Goal: Task Accomplishment & Management: Complete application form

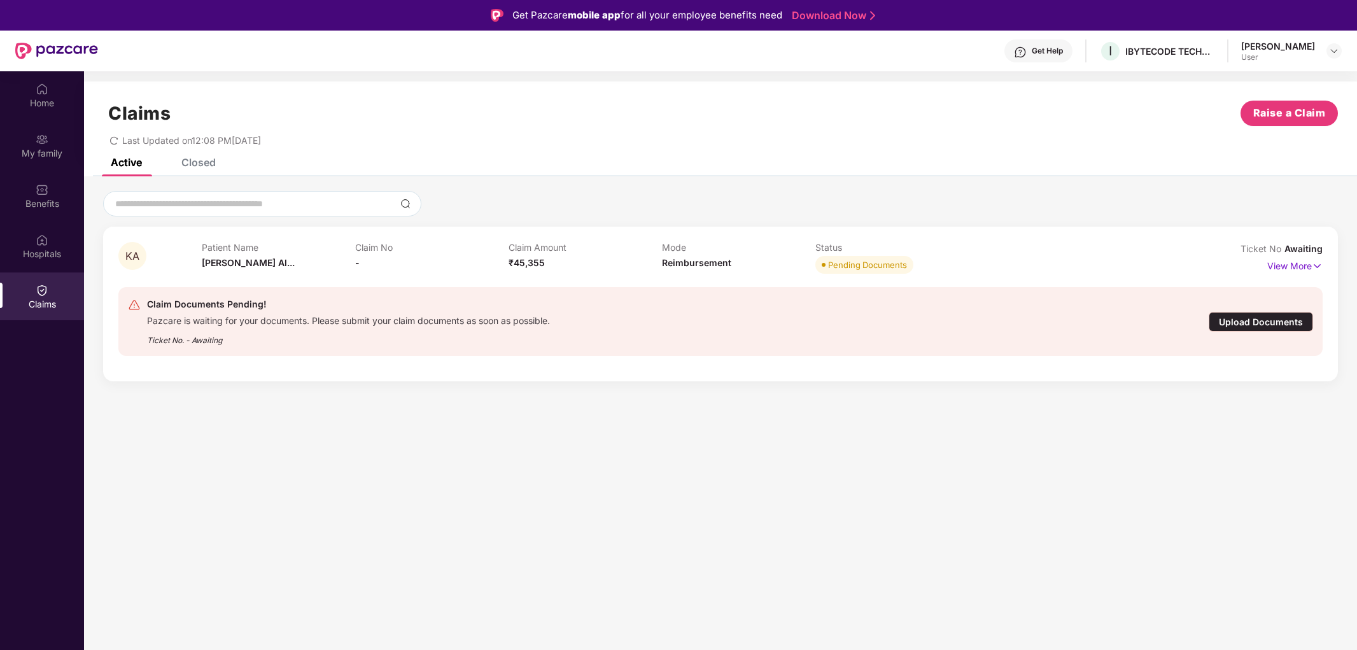
scroll to position [71, 0]
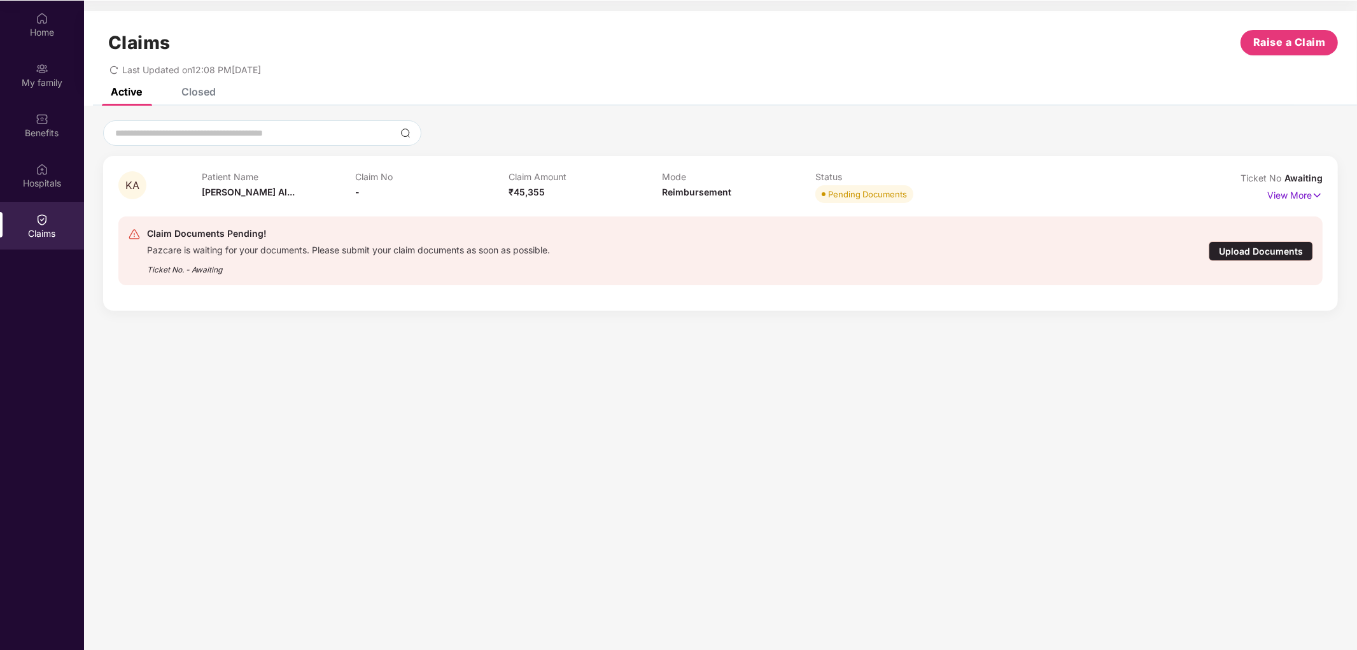
click at [375, 79] on div "Claims Raise a Claim Last Updated on 12:08 PM[DATE]" at bounding box center [720, 49] width 1273 height 77
click at [1244, 249] on div "Upload Documents" at bounding box center [1260, 251] width 104 height 20
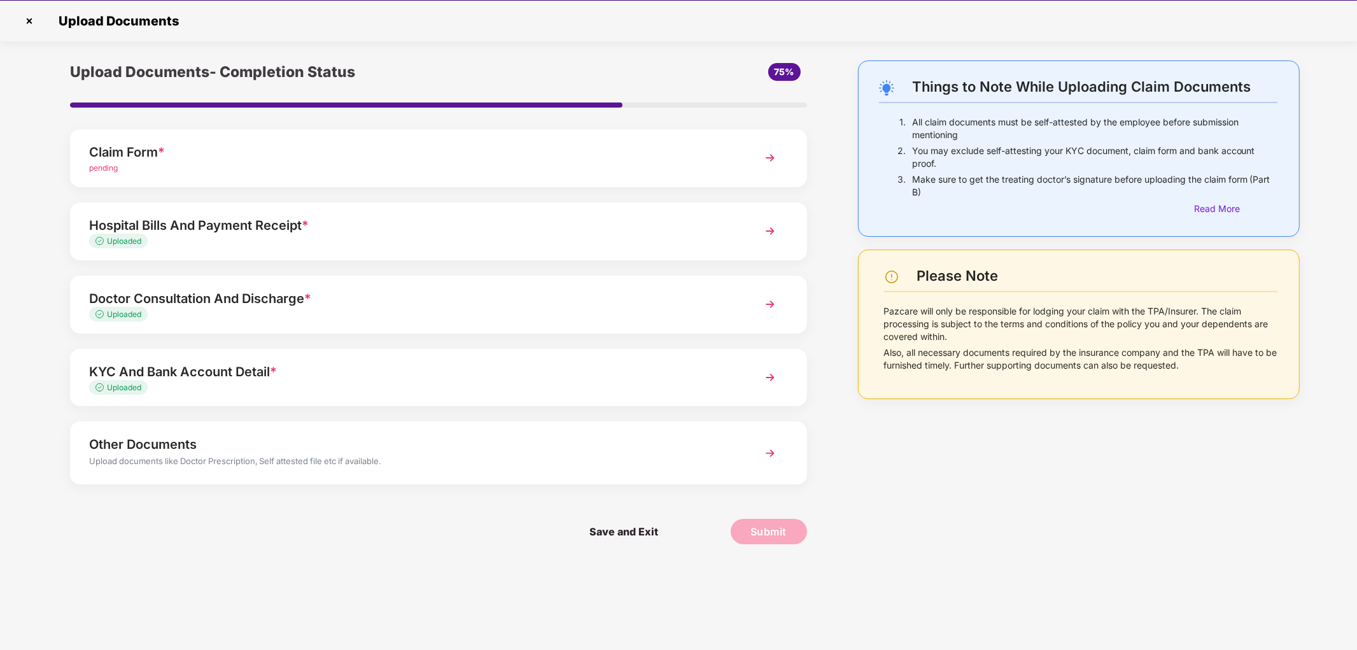
click at [774, 376] on img at bounding box center [769, 377] width 23 height 23
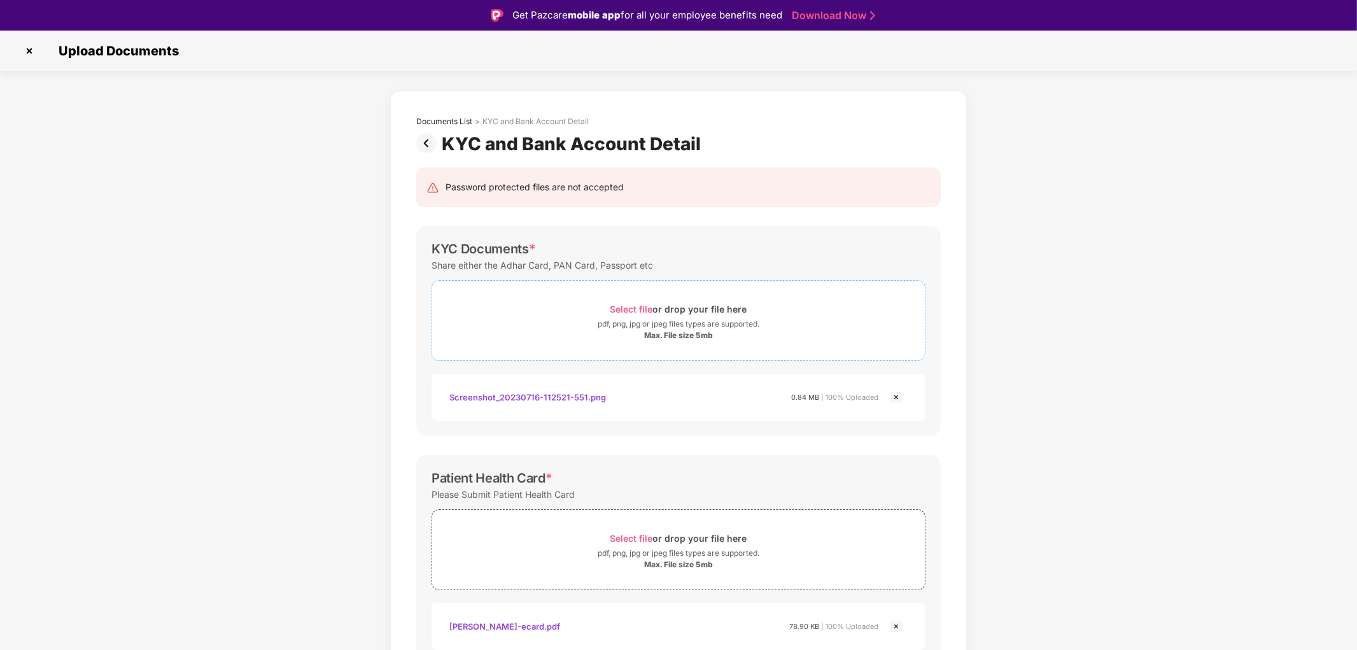
click at [638, 309] on span "Select file" at bounding box center [631, 308] width 43 height 11
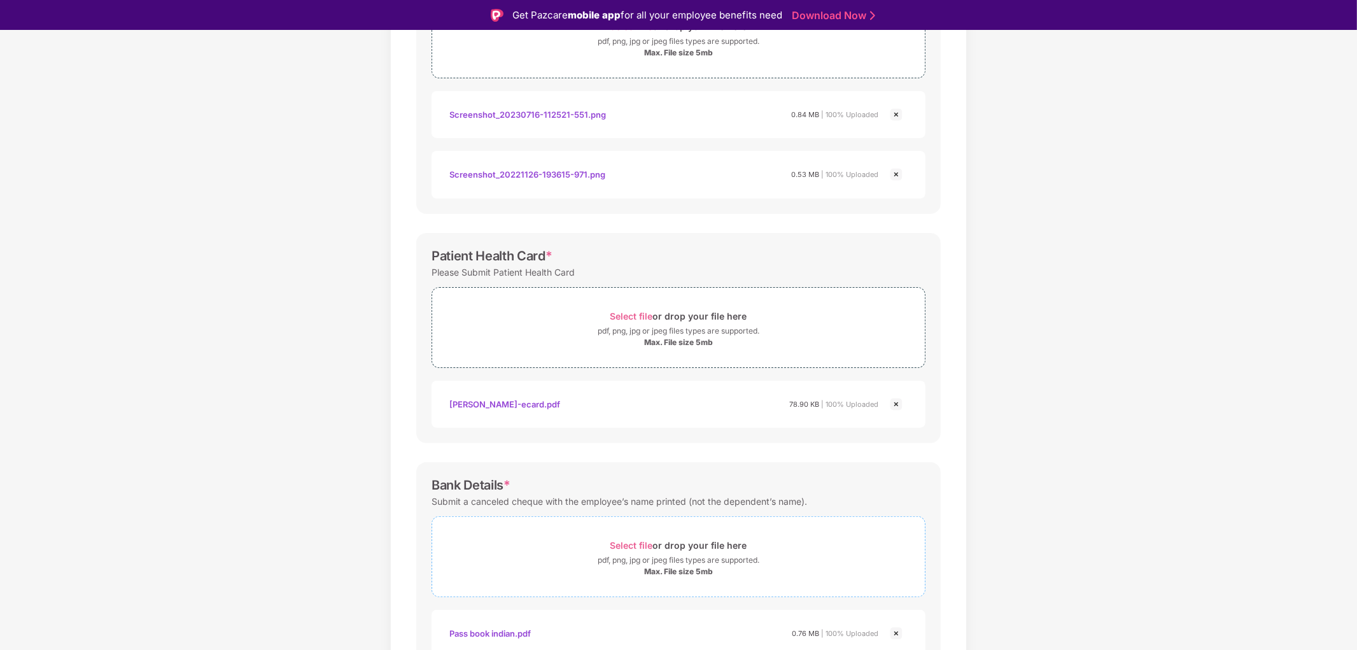
scroll to position [351, 0]
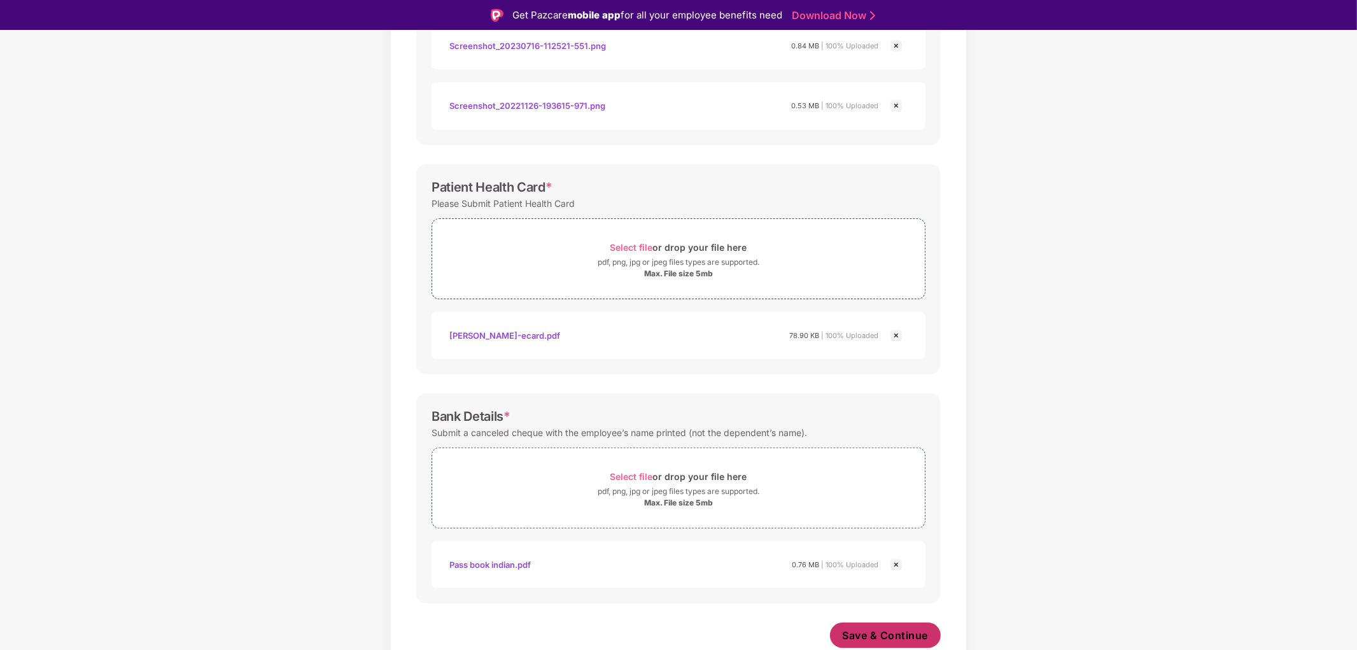
click at [892, 629] on span "Save & Continue" at bounding box center [885, 635] width 86 height 14
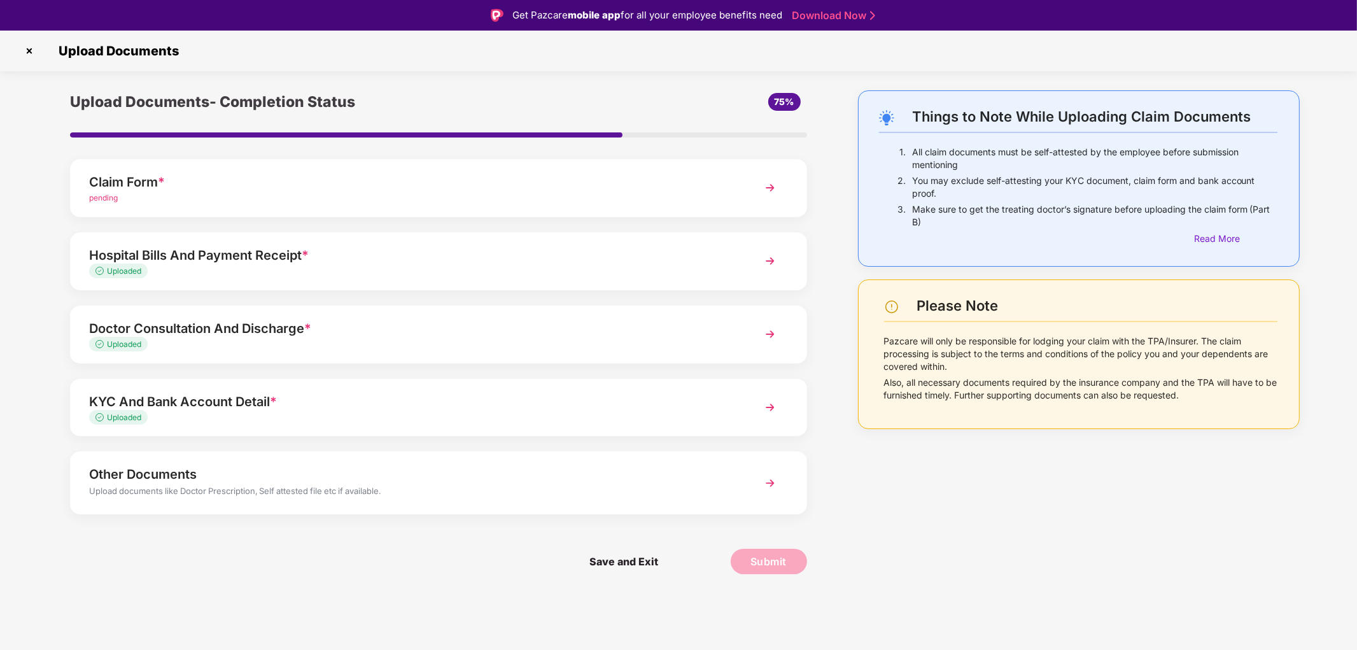
click at [110, 195] on span "pending" at bounding box center [103, 198] width 29 height 10
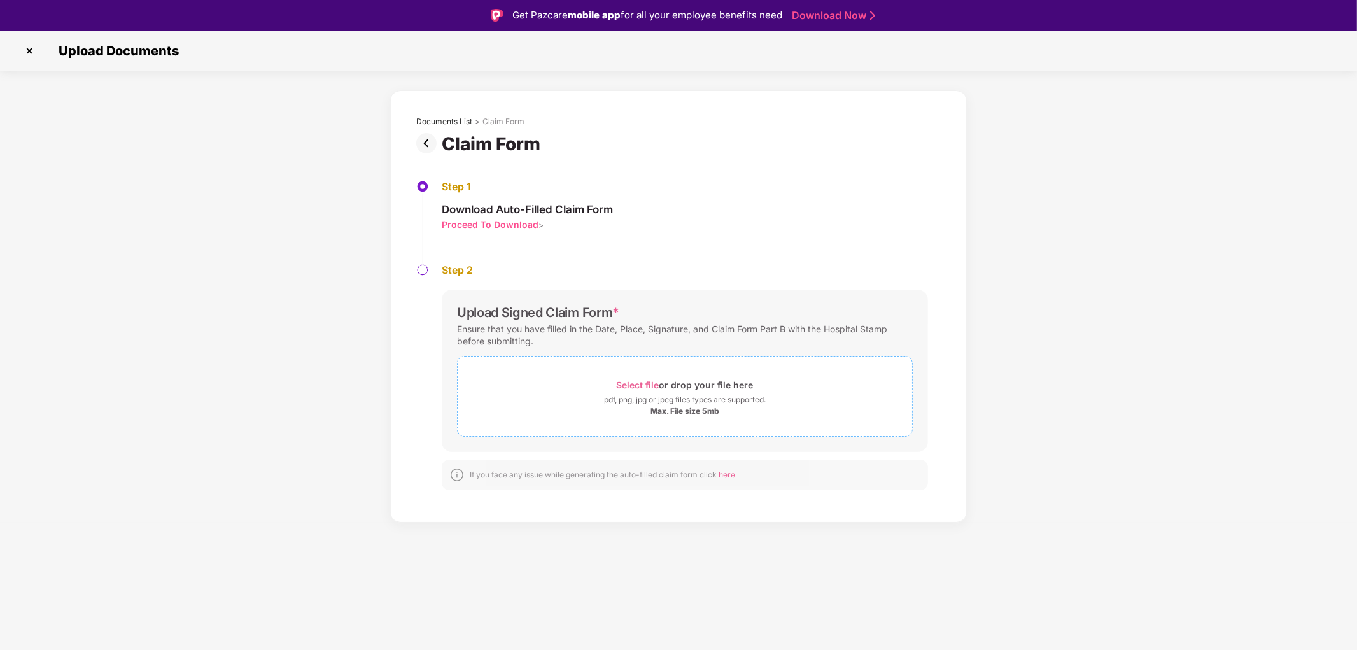
click at [715, 412] on div "Max. File size 5mb" at bounding box center [684, 411] width 69 height 10
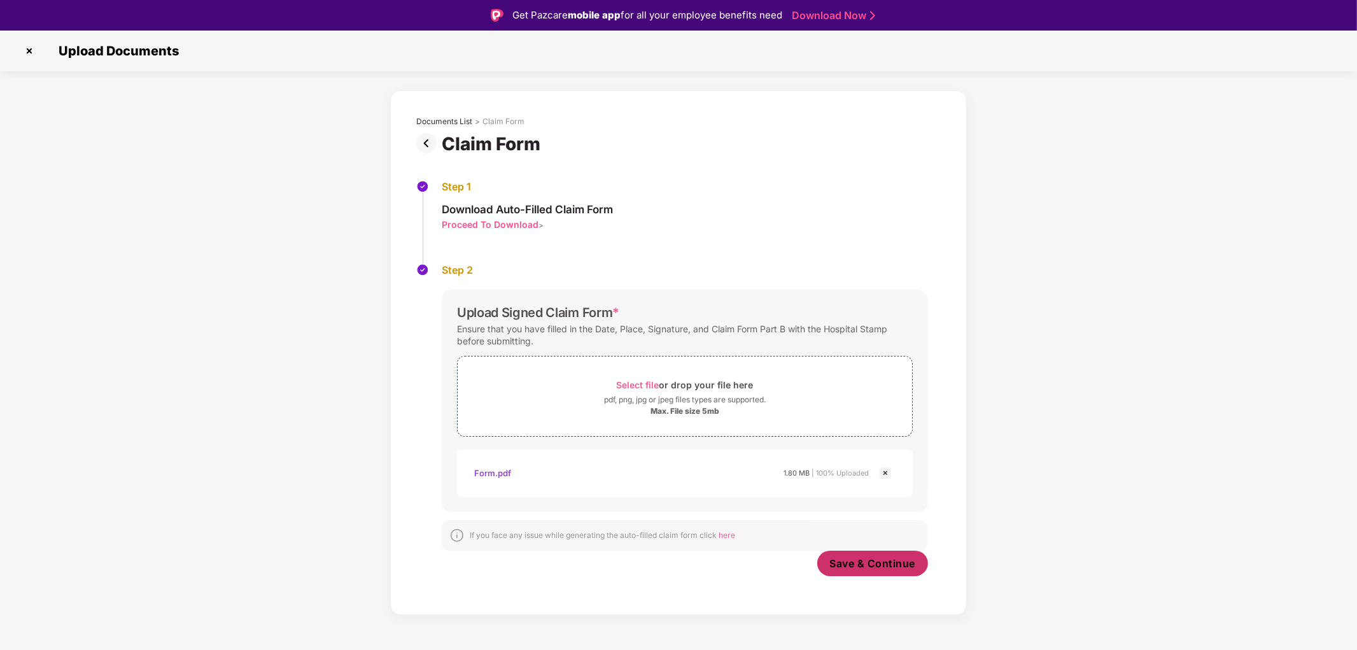
click at [872, 563] on span "Save & Continue" at bounding box center [873, 563] width 86 height 14
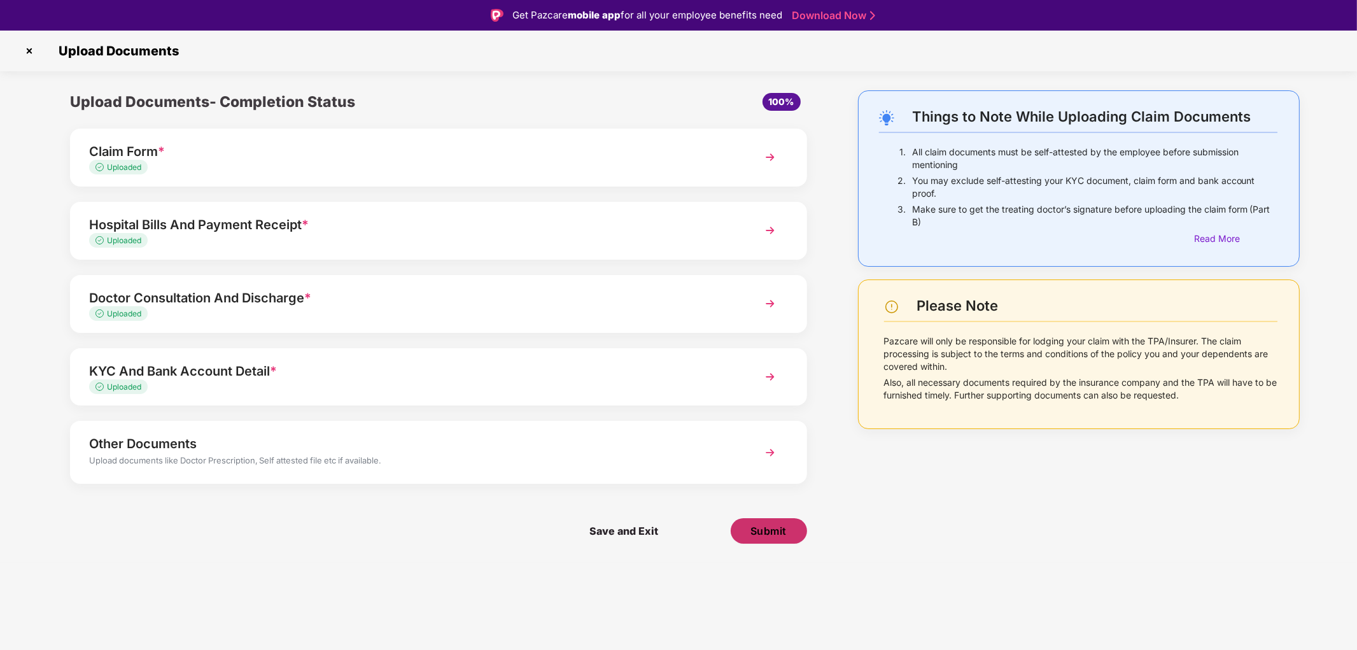
click at [773, 530] on span "Submit" at bounding box center [768, 531] width 36 height 14
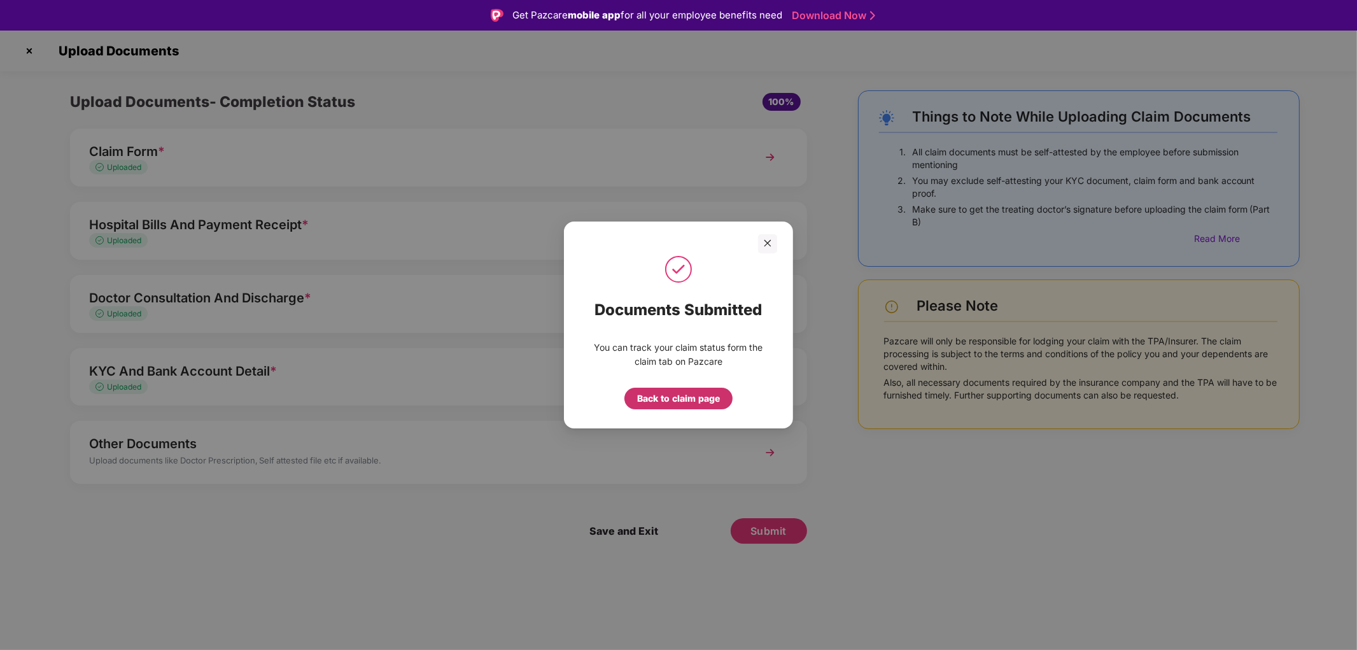
click at [709, 398] on div "Back to claim page" at bounding box center [678, 398] width 83 height 14
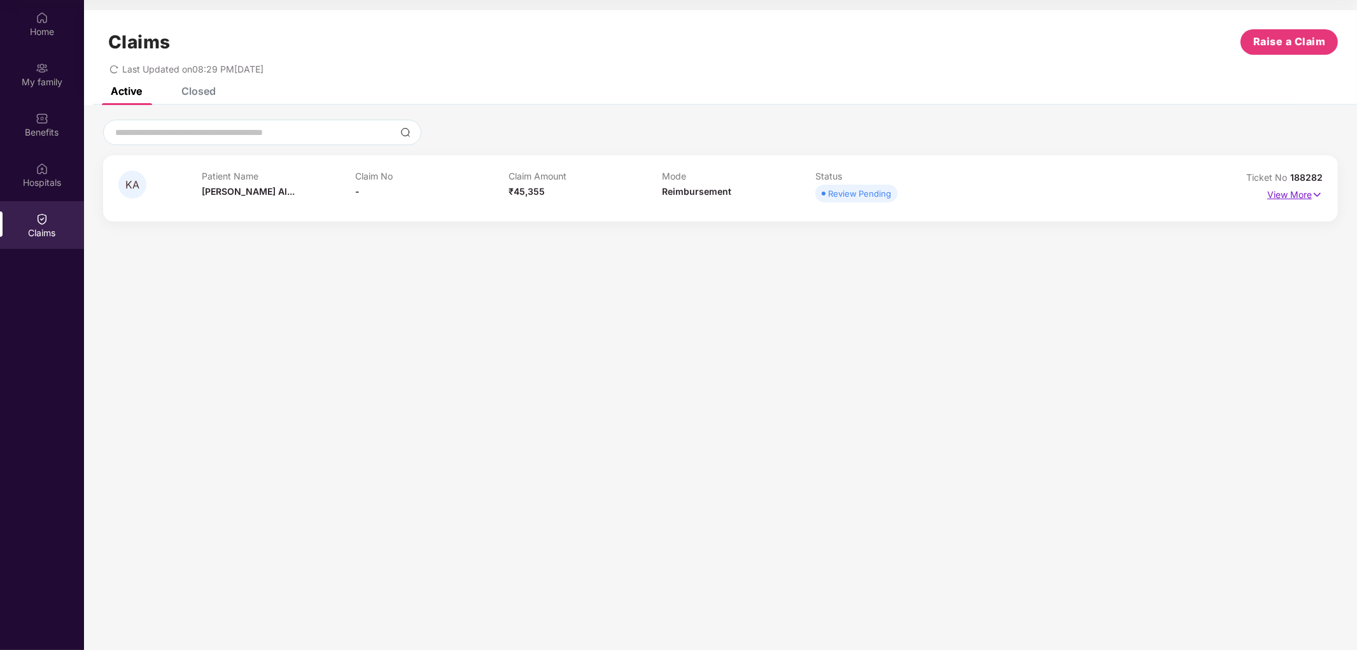
click at [1288, 197] on p "View More" at bounding box center [1294, 193] width 55 height 17
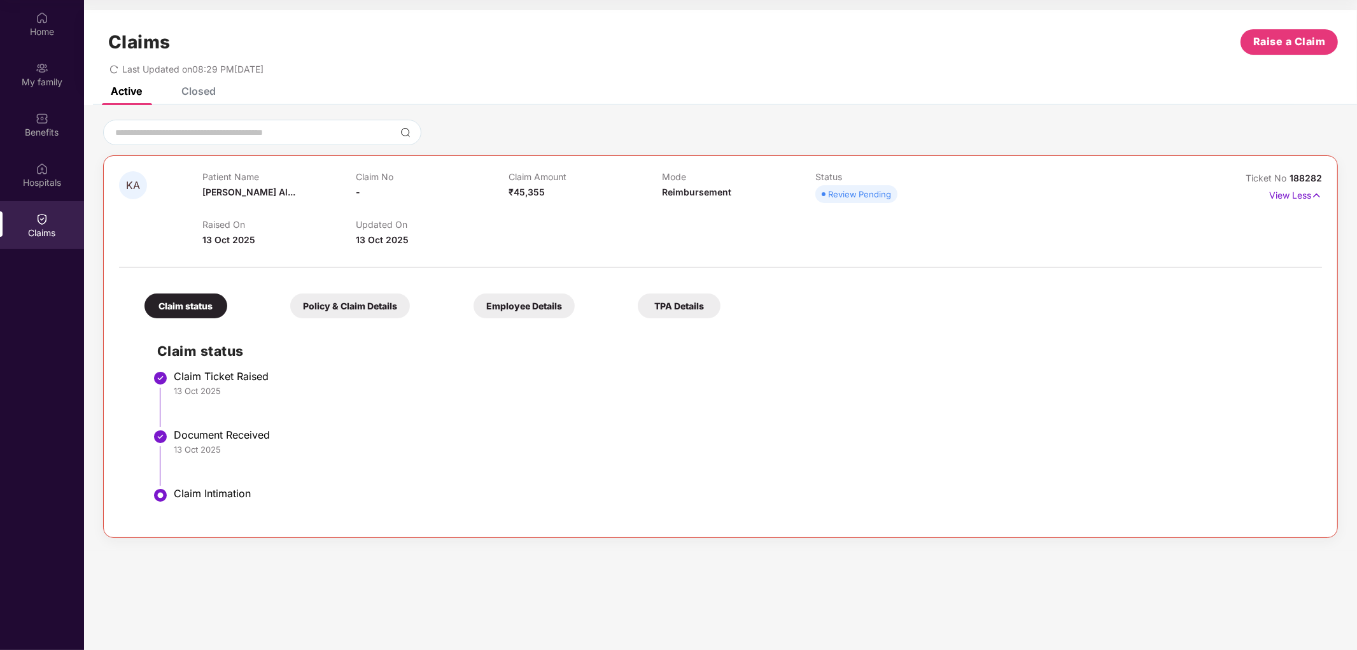
click at [373, 309] on div "Policy & Claim Details" at bounding box center [350, 305] width 120 height 25
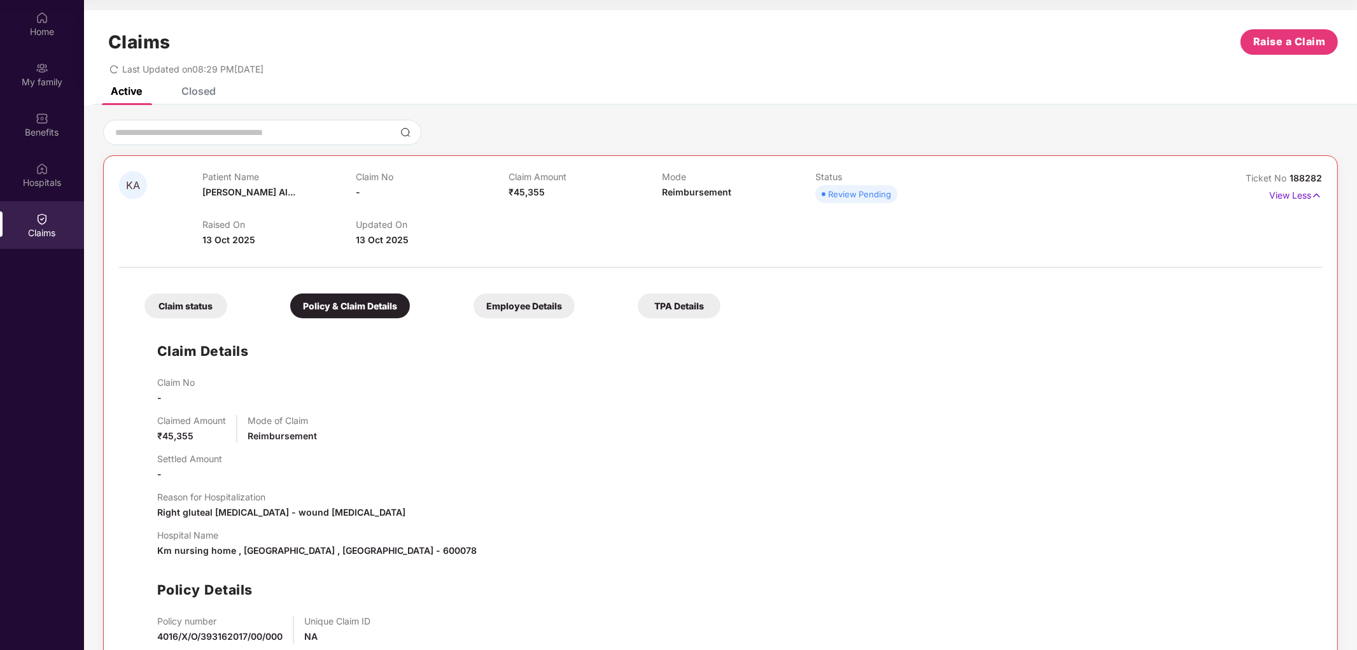
scroll to position [71, 0]
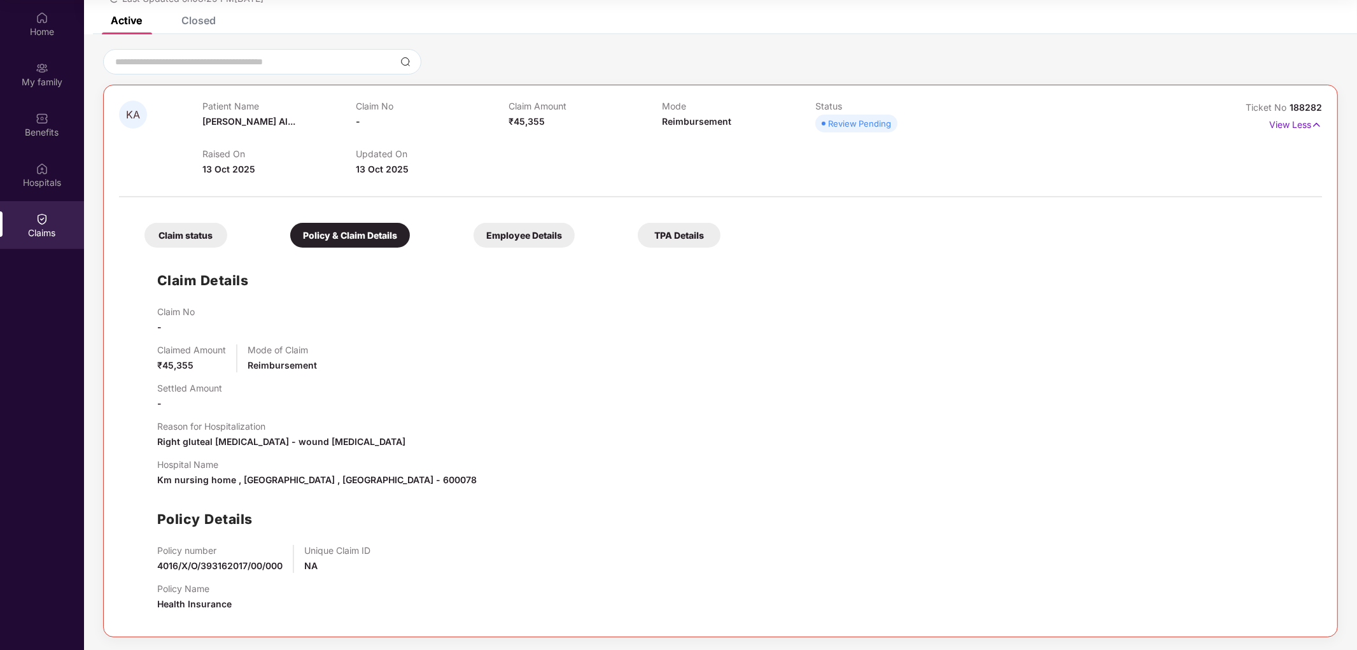
click at [655, 240] on div "TPA Details" at bounding box center [679, 235] width 83 height 25
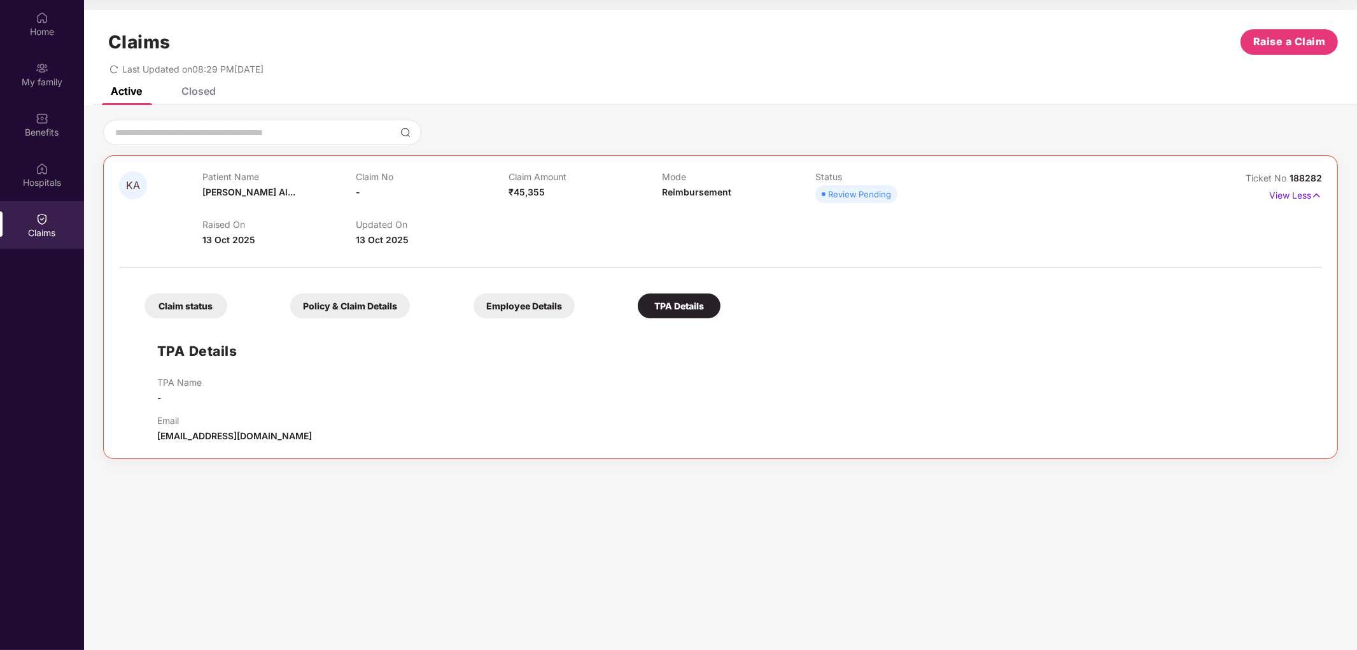
click at [519, 316] on div "Employee Details" at bounding box center [523, 305] width 101 height 25
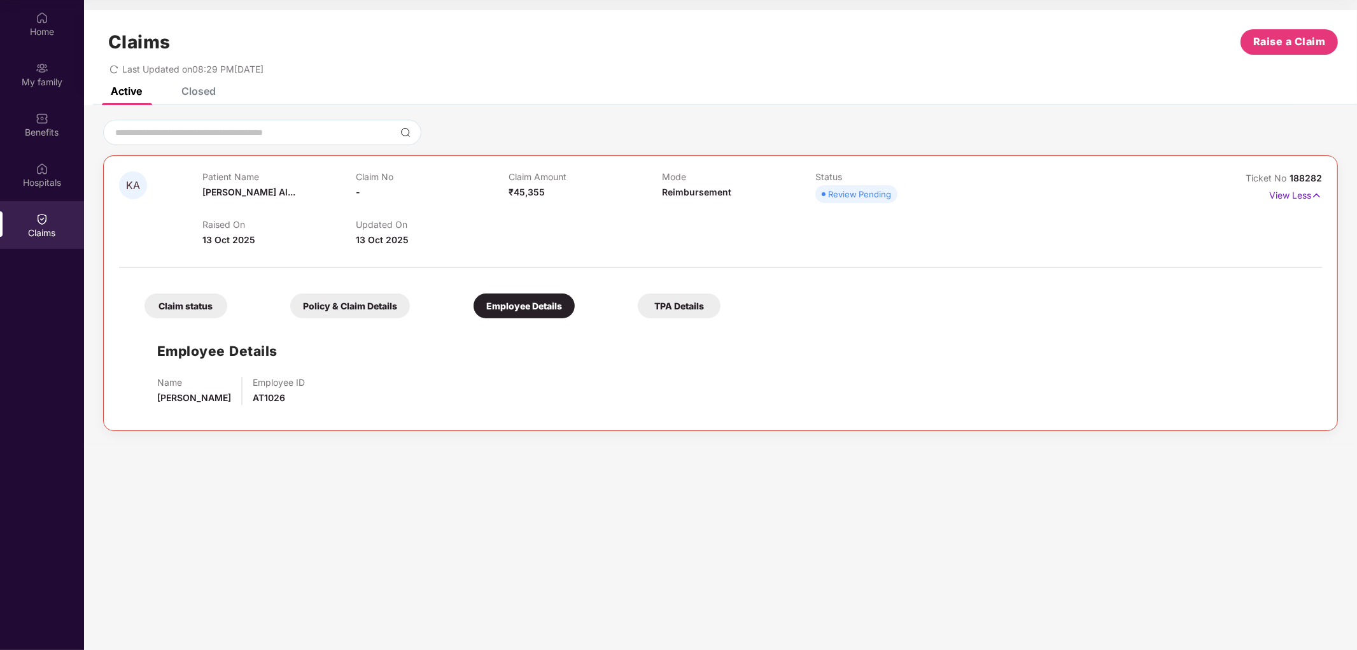
click at [367, 303] on div "Policy & Claim Details" at bounding box center [350, 305] width 120 height 25
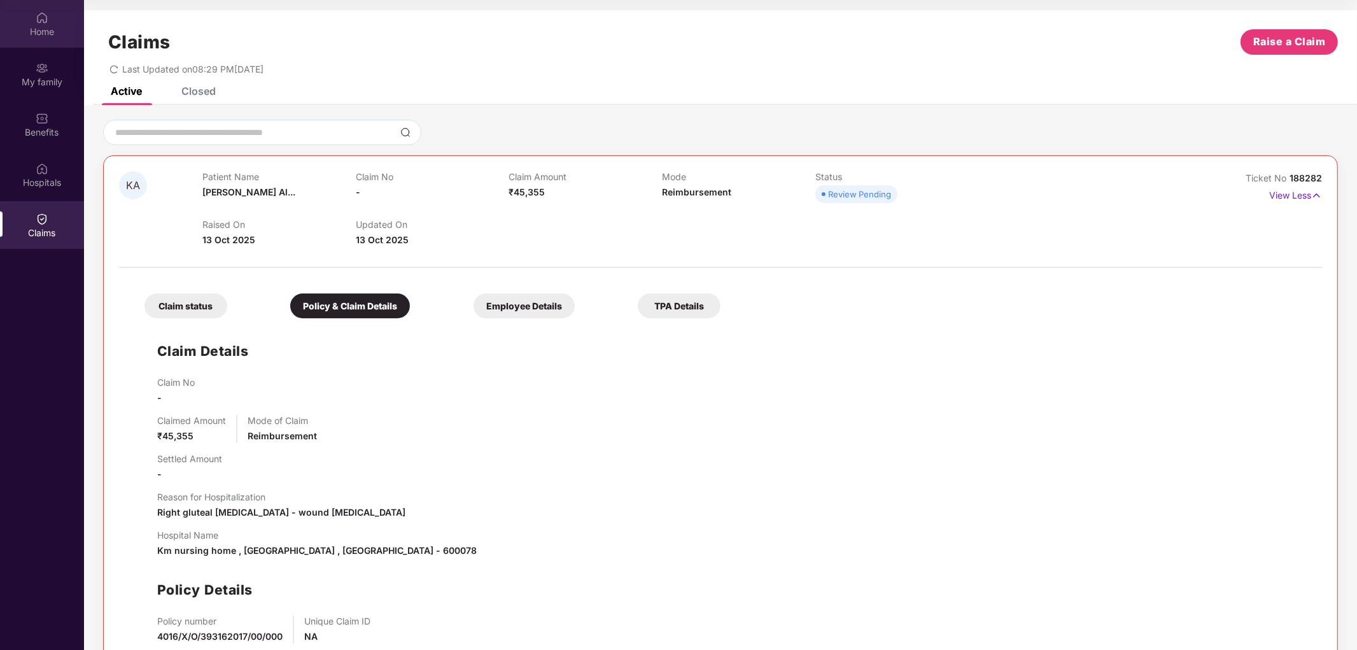
click at [52, 28] on div "Home" at bounding box center [42, 31] width 84 height 13
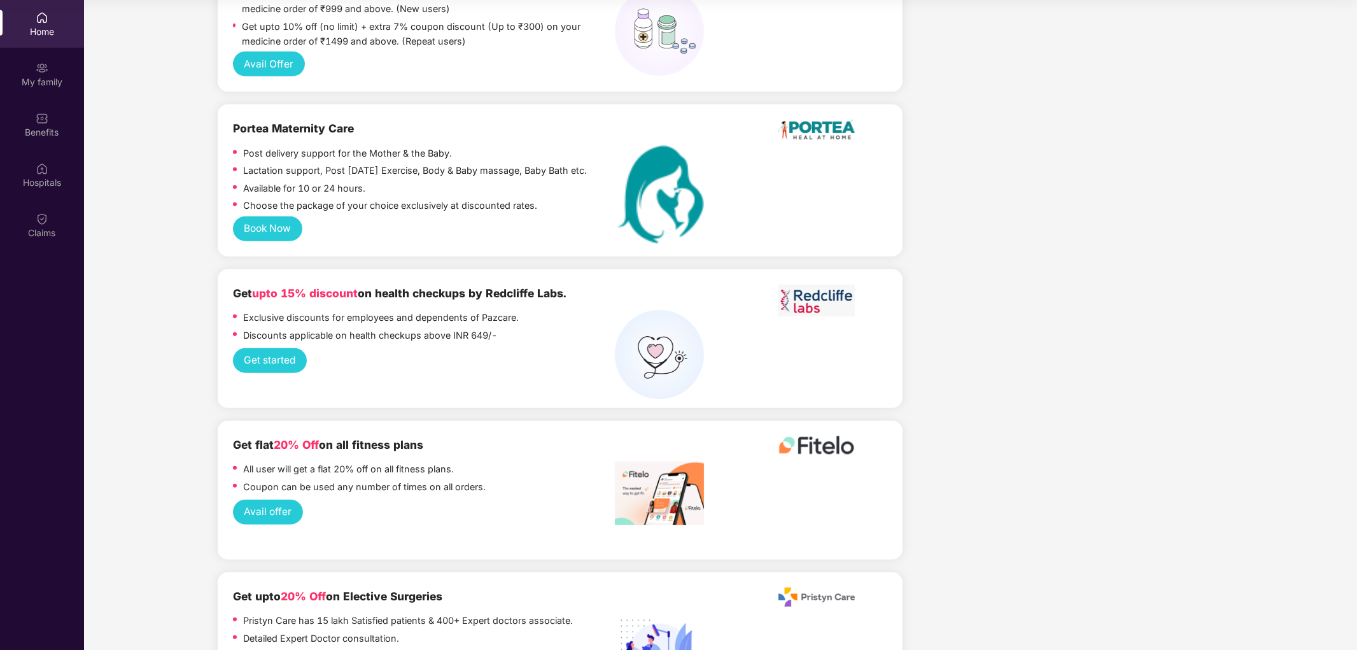
scroll to position [989, 0]
